Goal: Check status: Check status

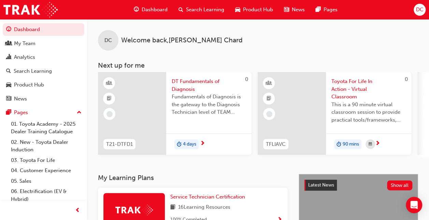
click at [154, 7] on span "Dashboard" at bounding box center [155, 10] width 26 height 8
click at [149, 10] on span "Dashboard" at bounding box center [155, 10] width 26 height 8
click at [37, 41] on div "My Team" at bounding box center [43, 43] width 75 height 9
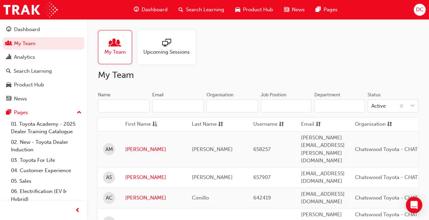
click at [165, 43] on span "sessionType_ONLINE_URL-icon" at bounding box center [166, 44] width 9 height 10
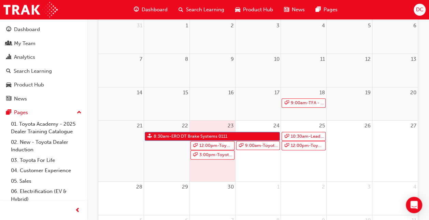
scroll to position [101, 0]
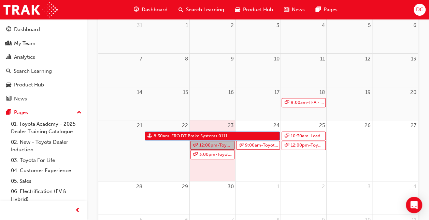
click at [213, 145] on link "12:00pm - Toyota For Life In Action - Virtual Classroom" at bounding box center [212, 145] width 44 height 9
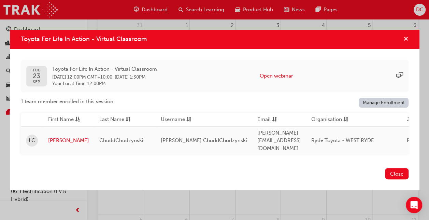
click at [407, 42] on span "cross-icon" at bounding box center [405, 40] width 5 height 6
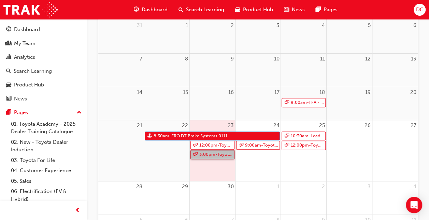
click at [216, 155] on link "3:00pm - Toyota For Life In Action - Virtual Classroom" at bounding box center [212, 154] width 44 height 9
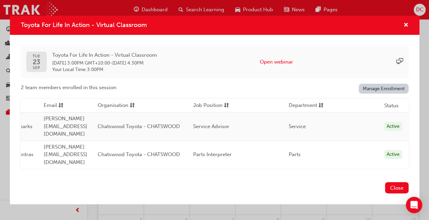
scroll to position [0, 0]
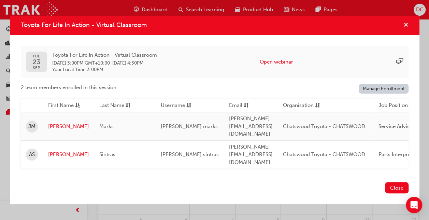
click at [406, 29] on span "cross-icon" at bounding box center [405, 26] width 5 height 6
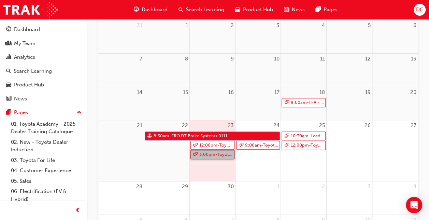
click at [219, 156] on link "3:00pm - Toyota For Life In Action - Virtual Classroom" at bounding box center [212, 154] width 44 height 9
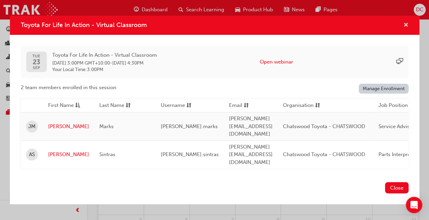
click at [407, 29] on span "cross-icon" at bounding box center [405, 26] width 5 height 6
